Goal: Find specific page/section: Find specific page/section

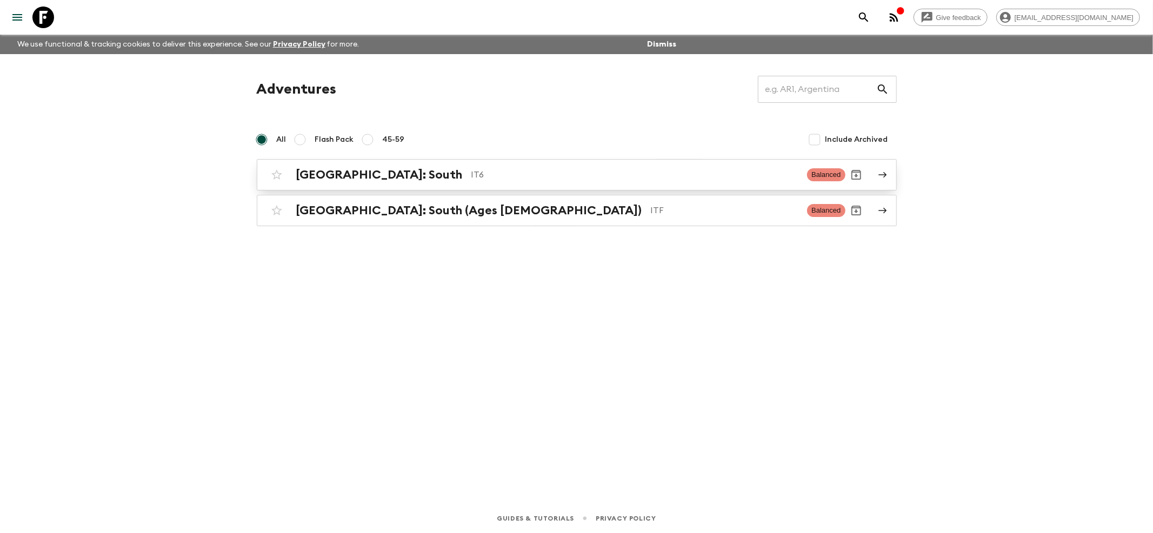
click at [331, 168] on h2 "[GEOGRAPHIC_DATA]: South" at bounding box center [379, 175] width 167 height 14
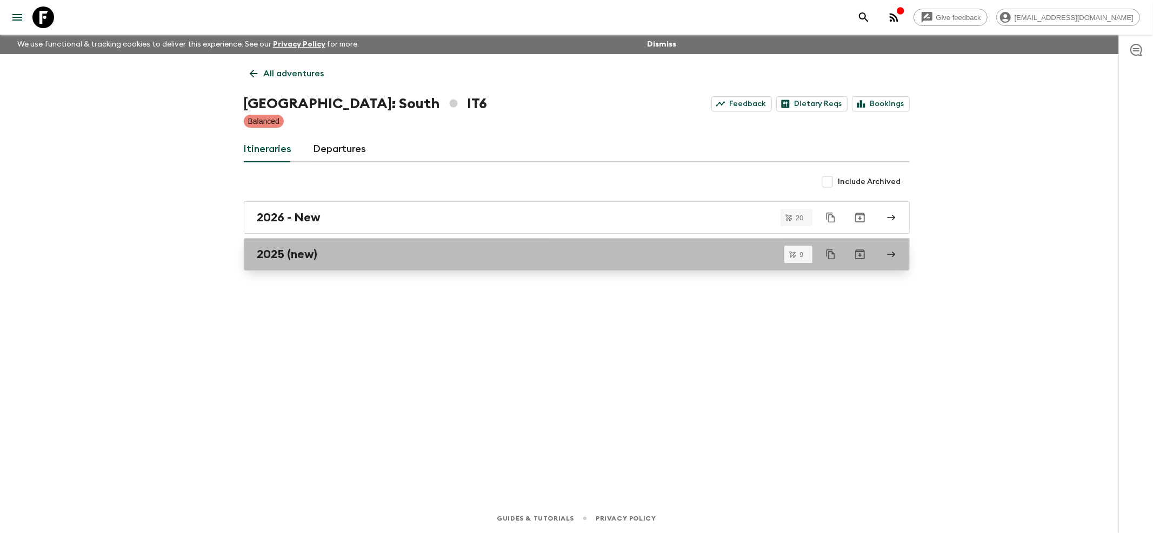
click at [277, 256] on h2 "2025 (new)" at bounding box center [287, 254] width 61 height 14
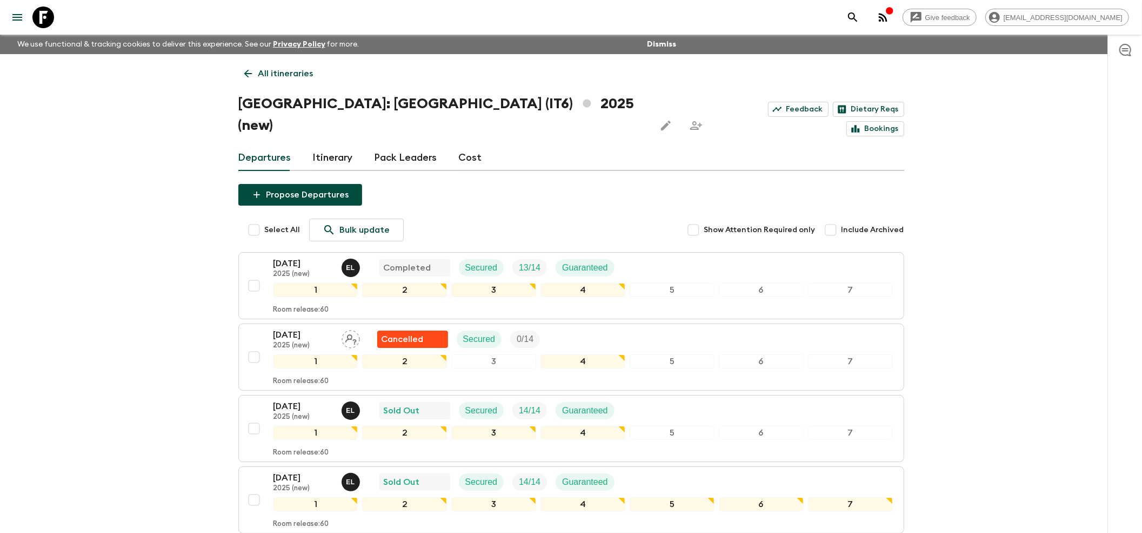
click at [890, 14] on icon "button" at bounding box center [883, 17] width 13 height 13
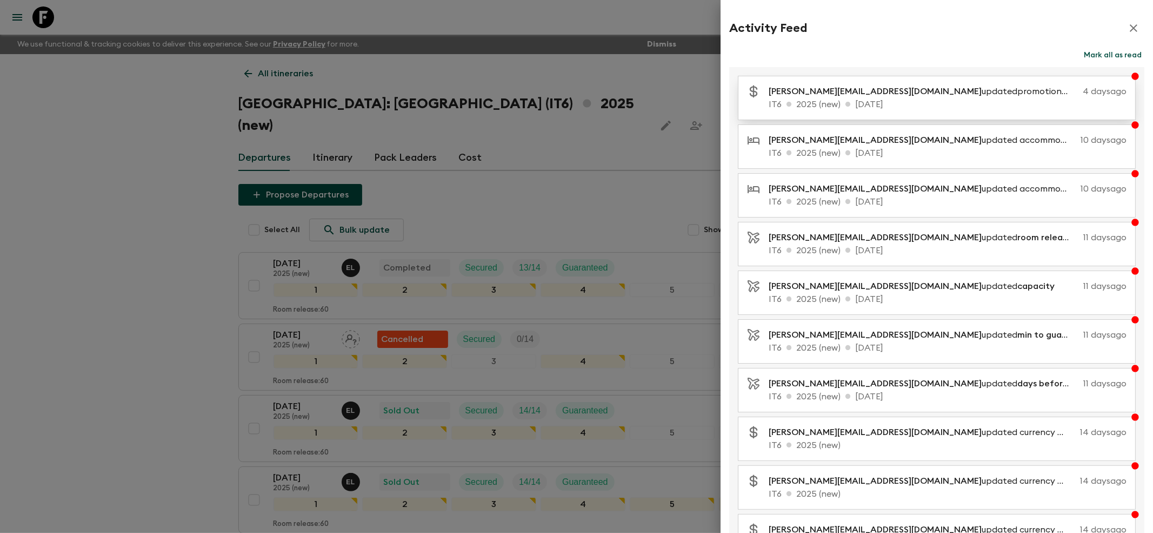
click at [889, 91] on p "[PERSON_NAME][EMAIL_ADDRESS][DOMAIN_NAME] updated promotional discounts" at bounding box center [924, 91] width 310 height 13
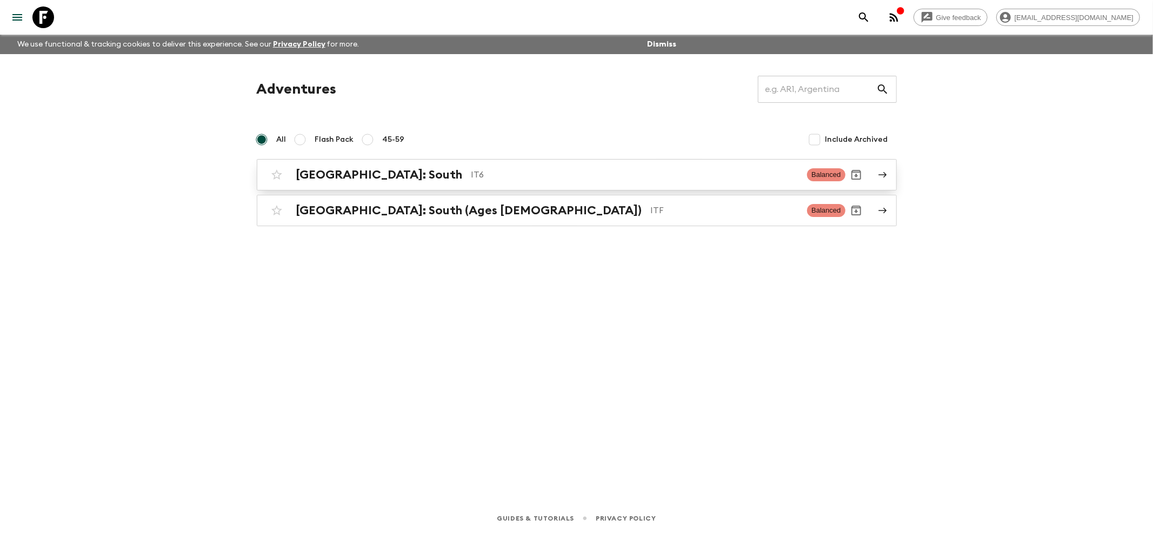
click at [316, 182] on h2 "[GEOGRAPHIC_DATA]: South" at bounding box center [379, 175] width 167 height 14
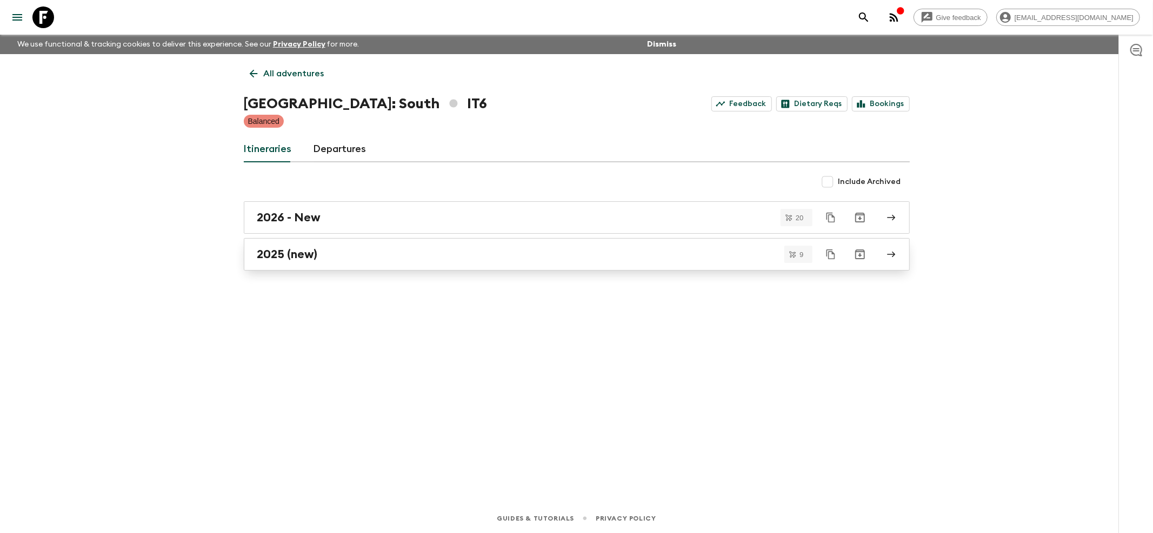
click at [289, 254] on h2 "2025 (new)" at bounding box center [287, 254] width 61 height 14
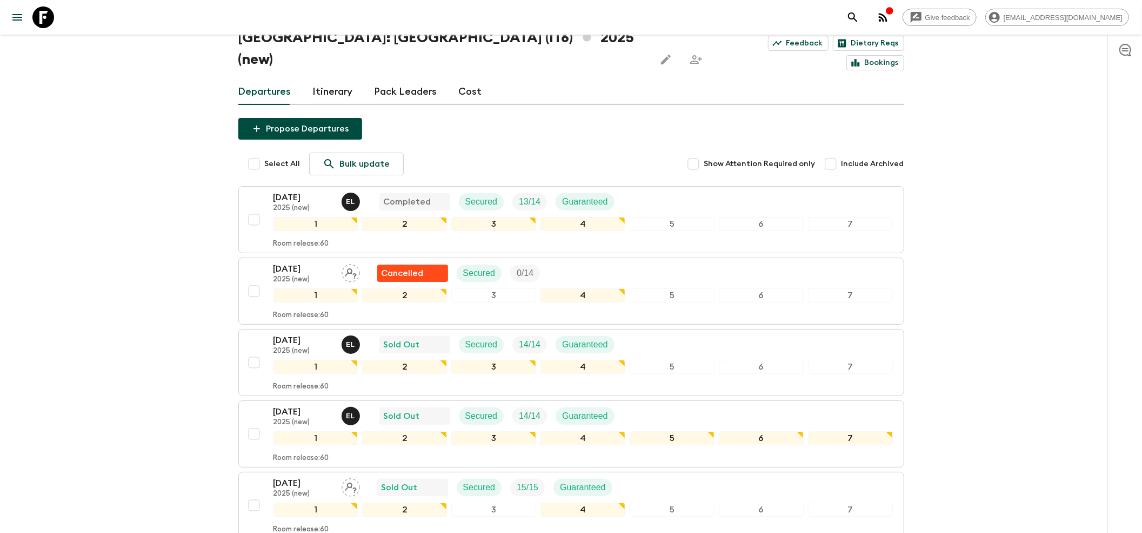
scroll to position [144, 0]
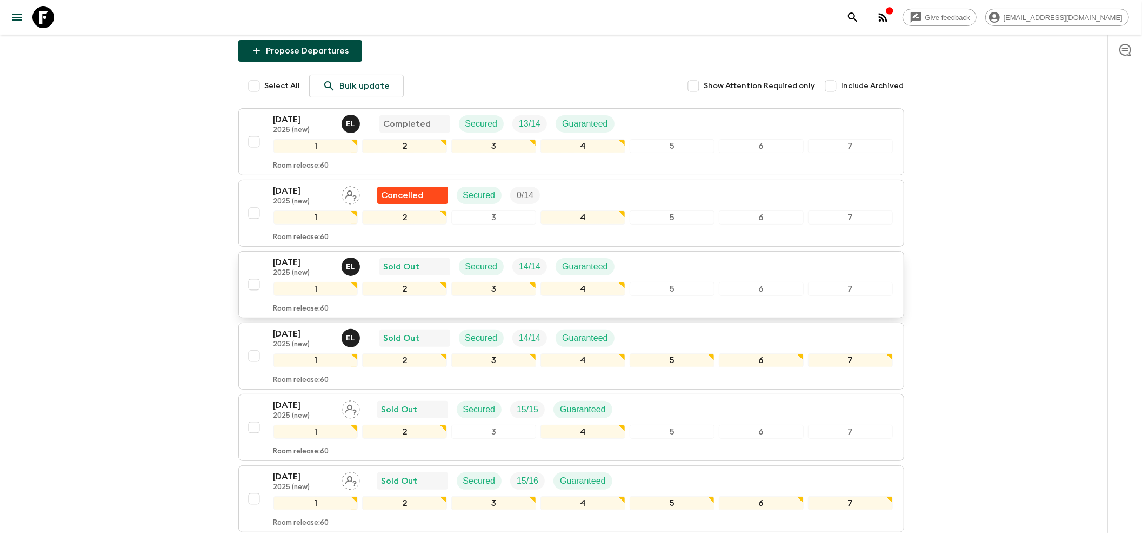
click at [308, 269] on p "2025 (new)" at bounding box center [303, 273] width 59 height 9
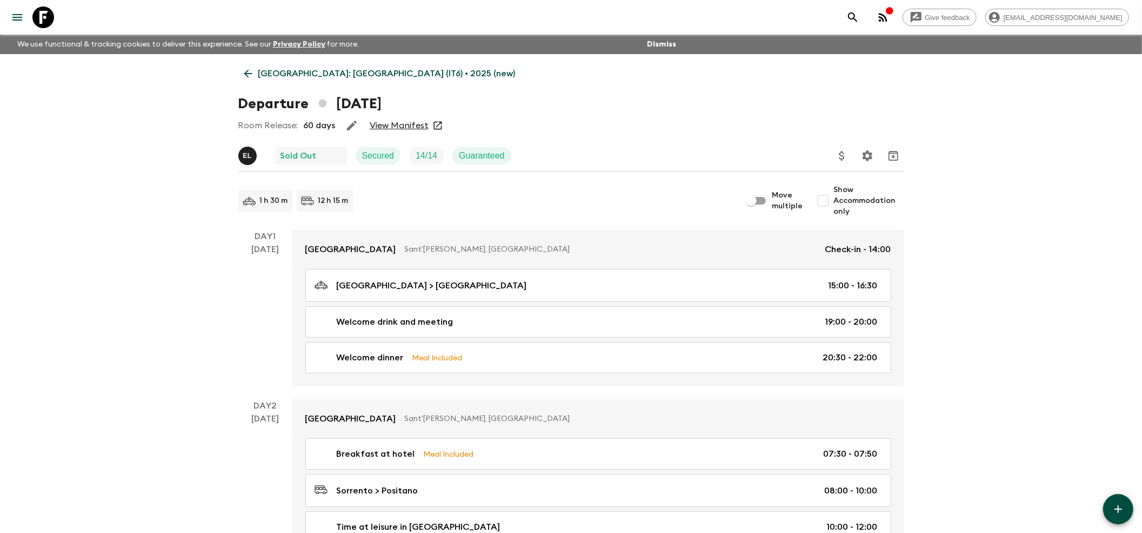
click at [388, 125] on link "View Manifest" at bounding box center [399, 125] width 59 height 11
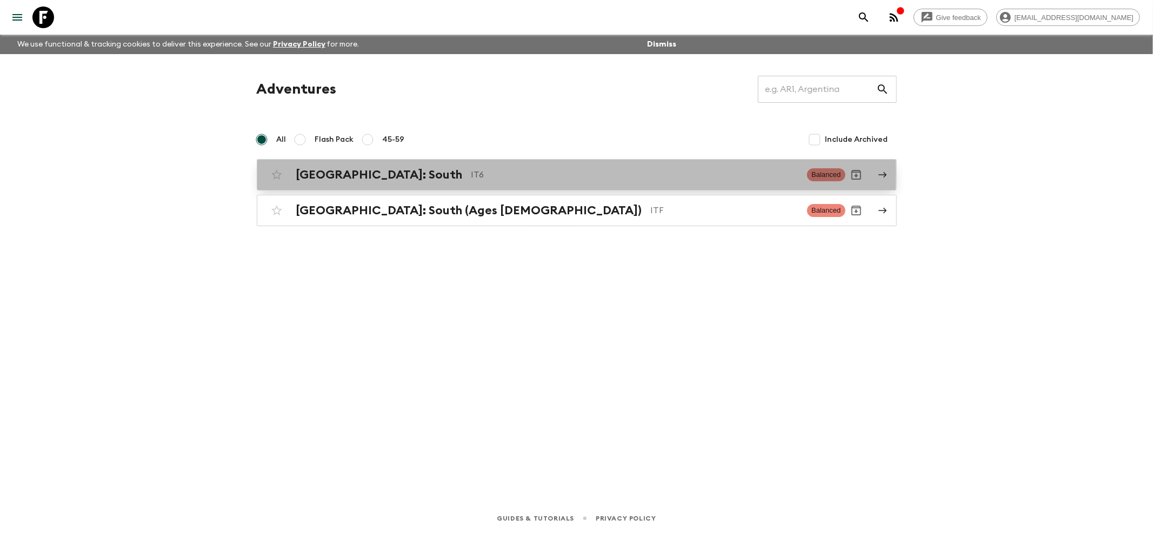
click at [316, 171] on h2 "[GEOGRAPHIC_DATA]: South" at bounding box center [379, 175] width 167 height 14
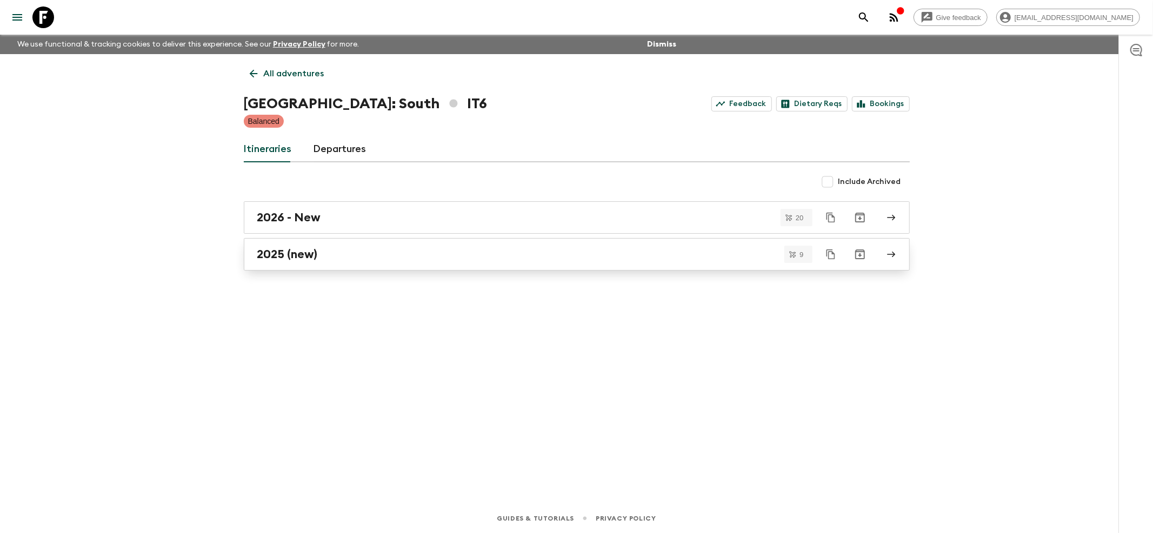
click at [288, 249] on h2 "2025 (new)" at bounding box center [287, 254] width 61 height 14
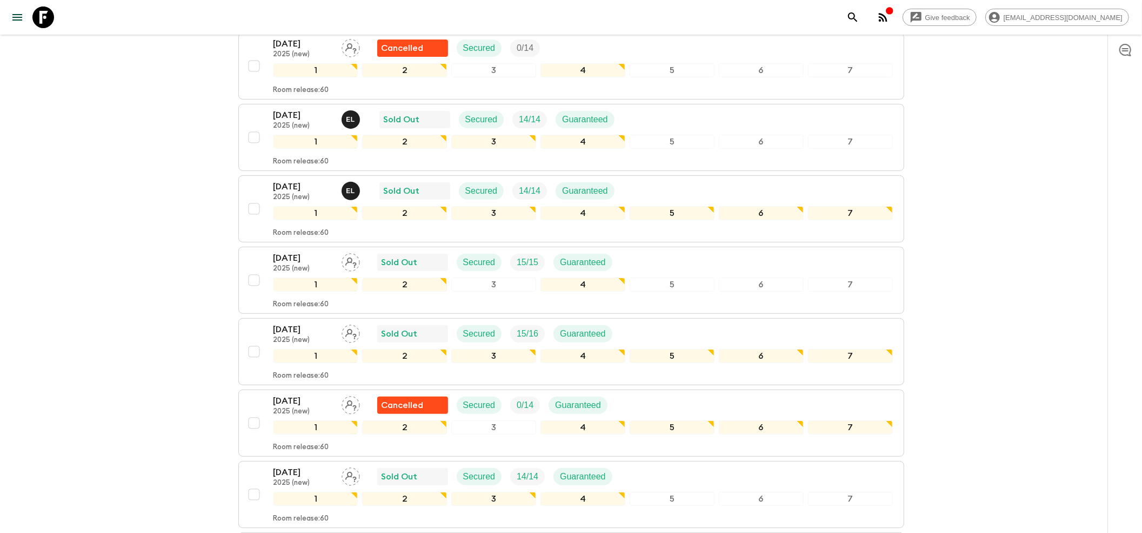
scroll to position [360, 0]
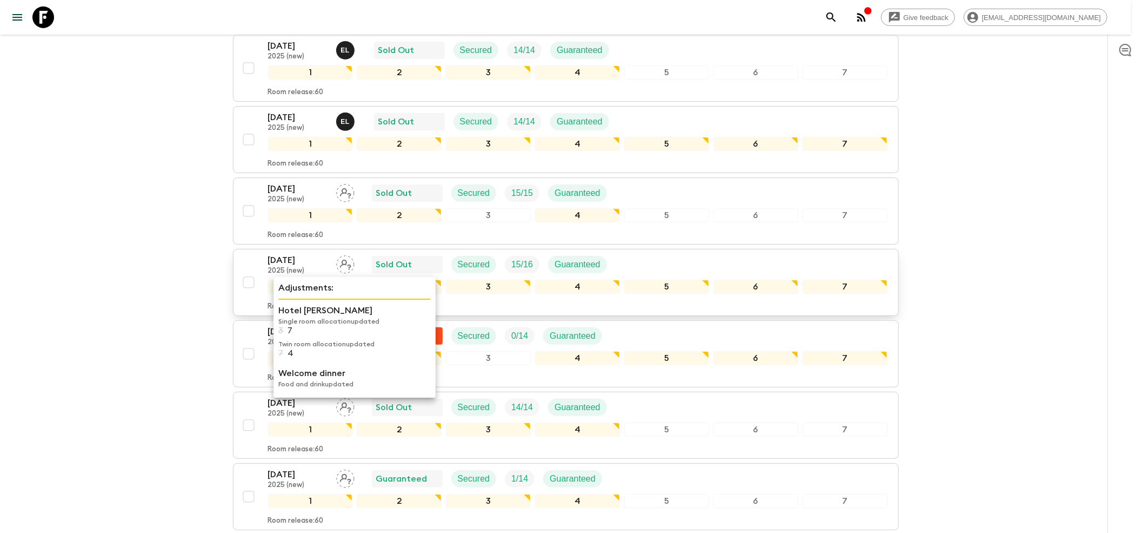
click at [286, 267] on p "2025 (new)" at bounding box center [297, 271] width 59 height 9
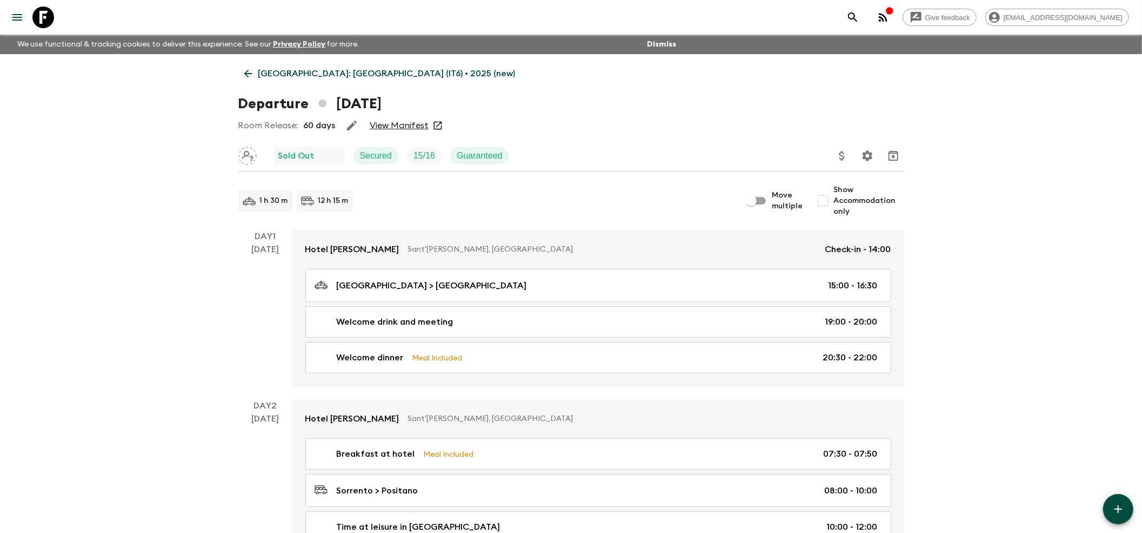
click at [390, 124] on link "View Manifest" at bounding box center [399, 125] width 59 height 11
